Goal: Transaction & Acquisition: Purchase product/service

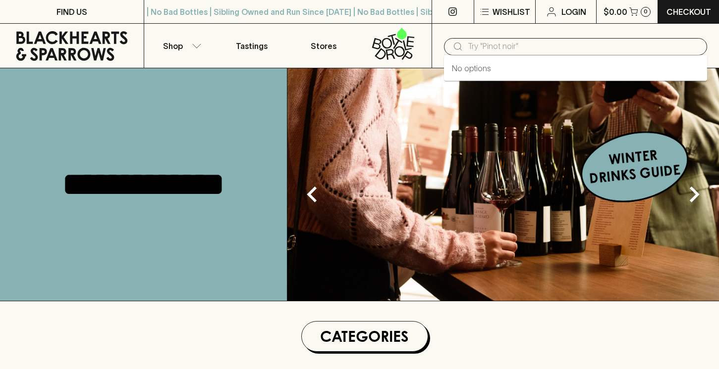
click at [497, 44] on input "text" at bounding box center [583, 47] width 231 height 16
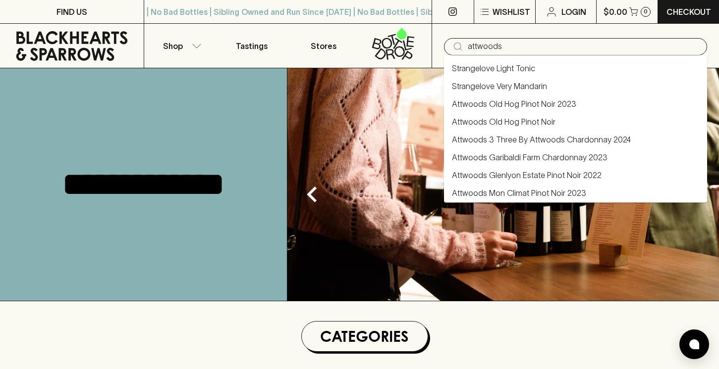
type input "attwoods"
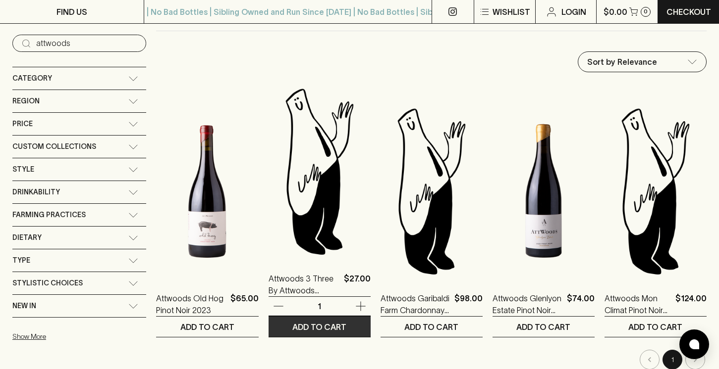
scroll to position [94, 0]
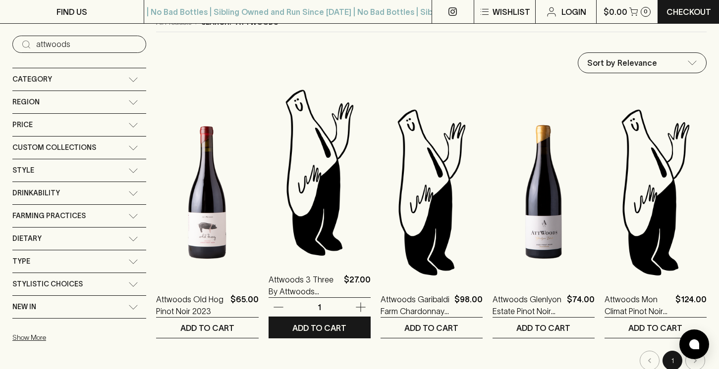
click at [313, 149] on img at bounding box center [319, 172] width 102 height 173
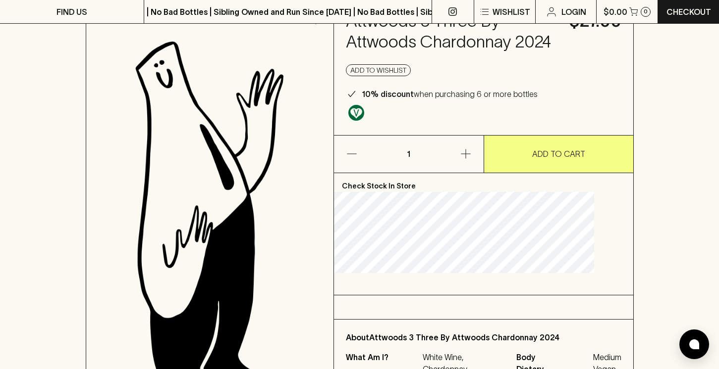
scroll to position [40, 0]
